Goal: Task Accomplishment & Management: Use online tool/utility

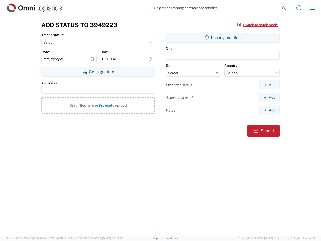
click at [215, 8] on input "search" at bounding box center [215, 8] width 130 height 10
click at [284, 8] on icon at bounding box center [283, 8] width 7 height 7
click at [299, 8] on icon at bounding box center [299, 8] width 8 height 8
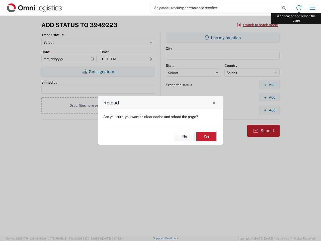
click at [313, 8] on div "Reload Are you sure, you want to clear cache and reload the page? No Yes" at bounding box center [160, 120] width 321 height 241
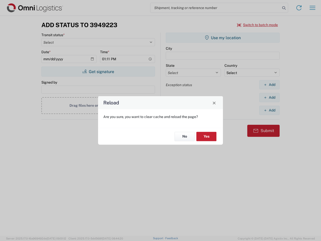
click at [258, 25] on div "Reload Are you sure, you want to clear cache and reload the page? No Yes" at bounding box center [160, 120] width 321 height 241
click at [98, 71] on div "Reload Are you sure, you want to clear cache and reload the page? No Yes" at bounding box center [160, 120] width 321 height 241
click at [223, 38] on div "Reload Are you sure, you want to clear cache and reload the page? No Yes" at bounding box center [160, 120] width 321 height 241
click at [269, 85] on div "Reload Are you sure, you want to clear cache and reload the page? No Yes" at bounding box center [160, 120] width 321 height 241
click at [269, 97] on div "Reload Are you sure, you want to clear cache and reload the page? No Yes" at bounding box center [160, 120] width 321 height 241
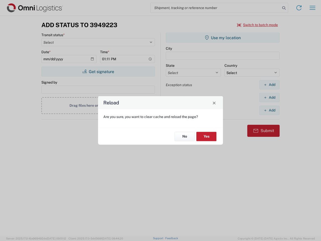
click at [269, 110] on div "Reload Are you sure, you want to clear cache and reload the page? No Yes" at bounding box center [160, 120] width 321 height 241
